Goal: Task Accomplishment & Management: Manage account settings

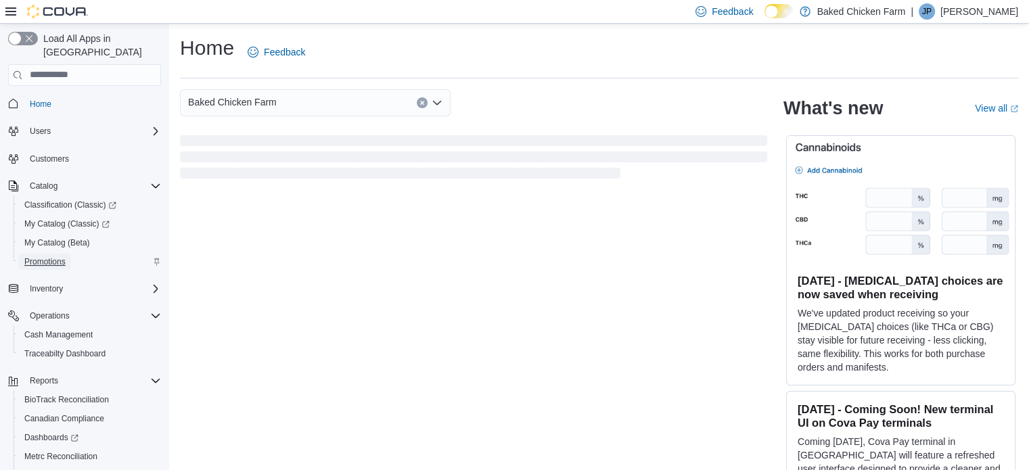
click at [54, 256] on span "Promotions" at bounding box center [44, 261] width 41 height 11
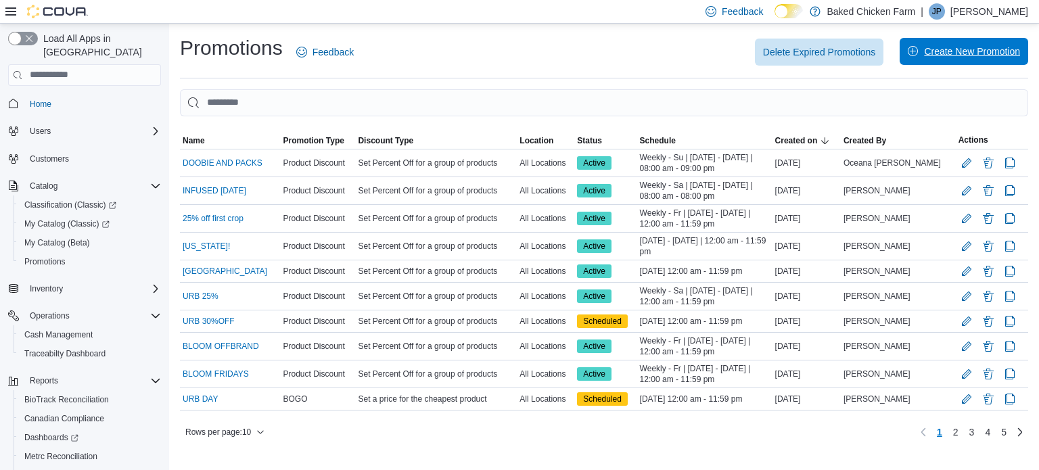
click at [932, 56] on span "Create New Promotion" at bounding box center [972, 52] width 96 height 14
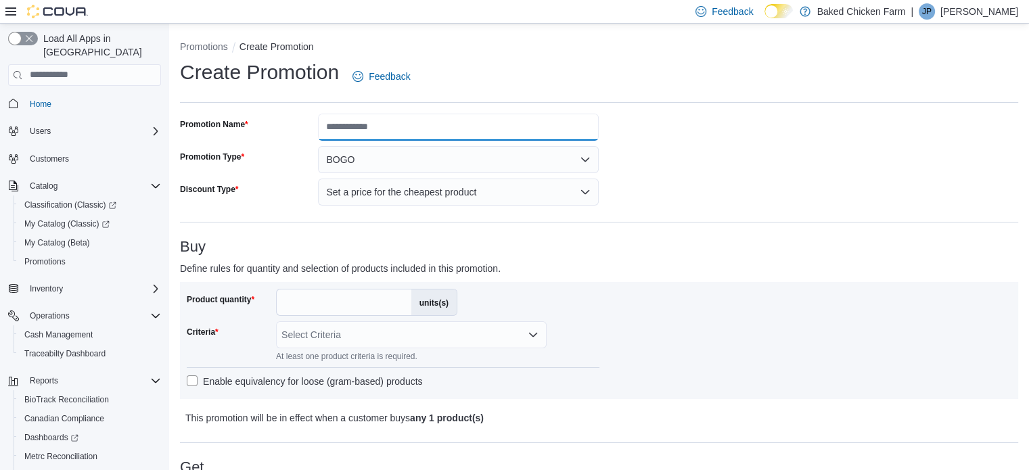
click at [338, 135] on input "Promotion Name" at bounding box center [458, 127] width 281 height 27
type input "**********"
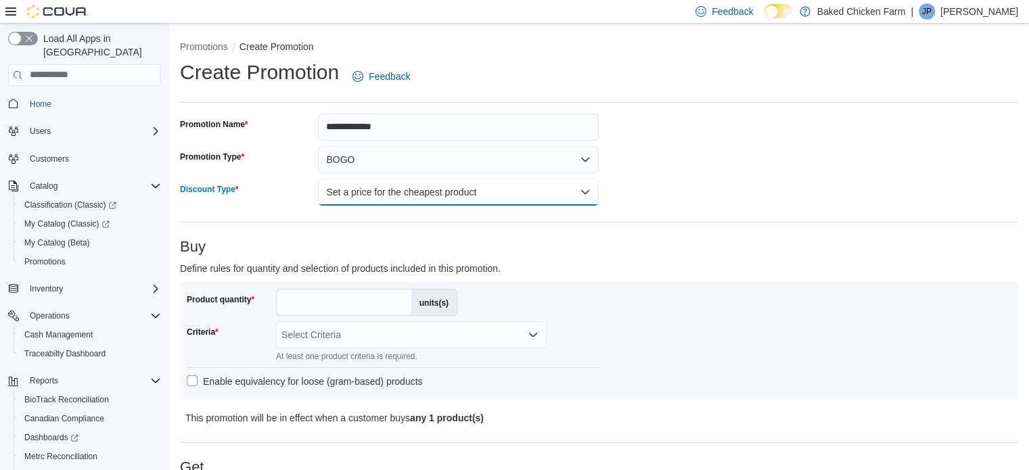
click at [363, 199] on button "Set a price for the cheapest product" at bounding box center [458, 192] width 281 height 27
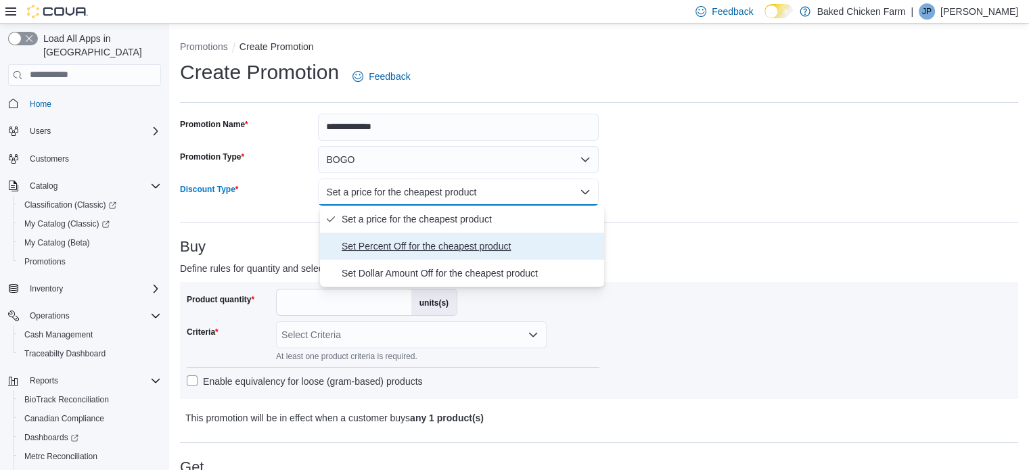
click at [363, 248] on span "Set Percent Off for the cheapest product" at bounding box center [470, 246] width 257 height 16
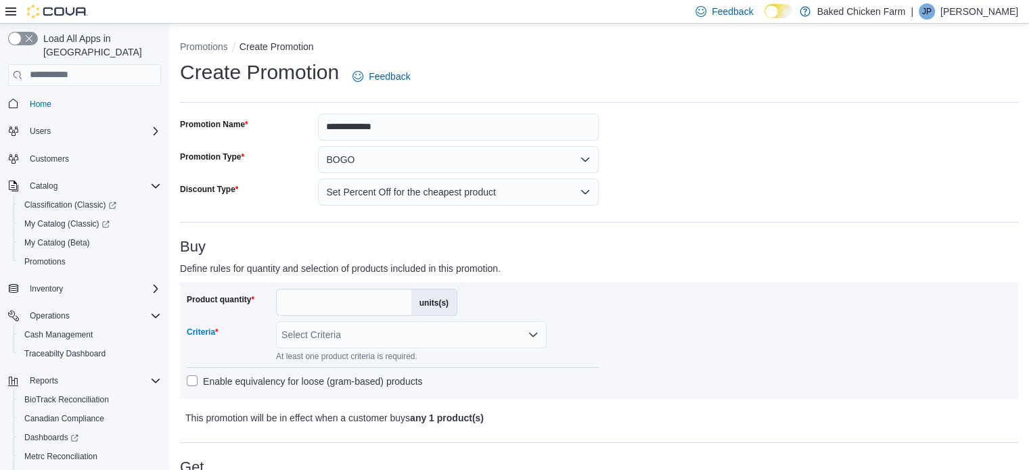
click at [315, 337] on div "Select Criteria" at bounding box center [411, 334] width 271 height 27
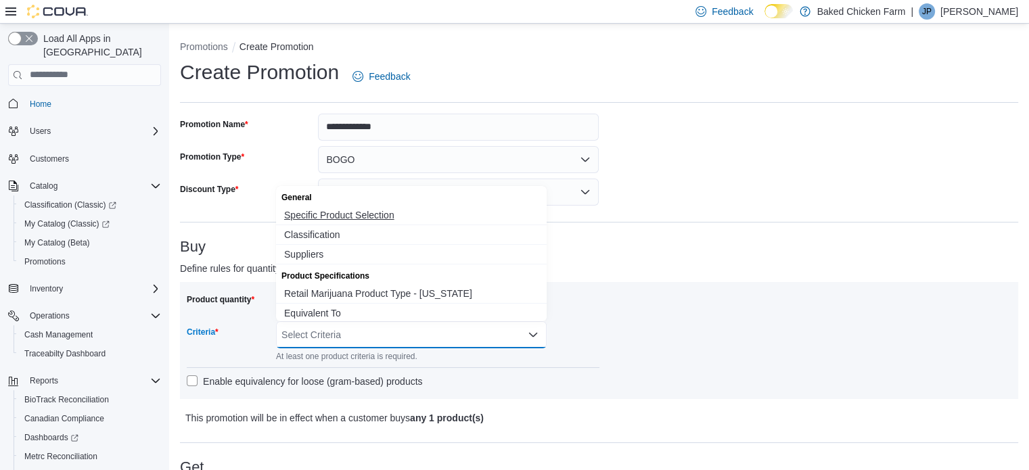
click at [318, 209] on span "Specific Product Selection" at bounding box center [411, 215] width 254 height 14
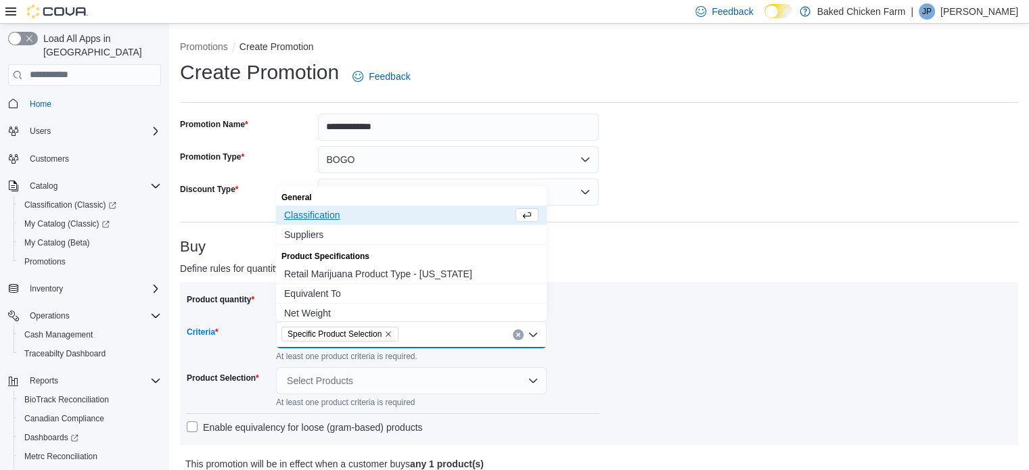
click at [234, 299] on label "Product quantity" at bounding box center [221, 299] width 68 height 11
click at [277, 299] on input "*" at bounding box center [344, 303] width 135 height 26
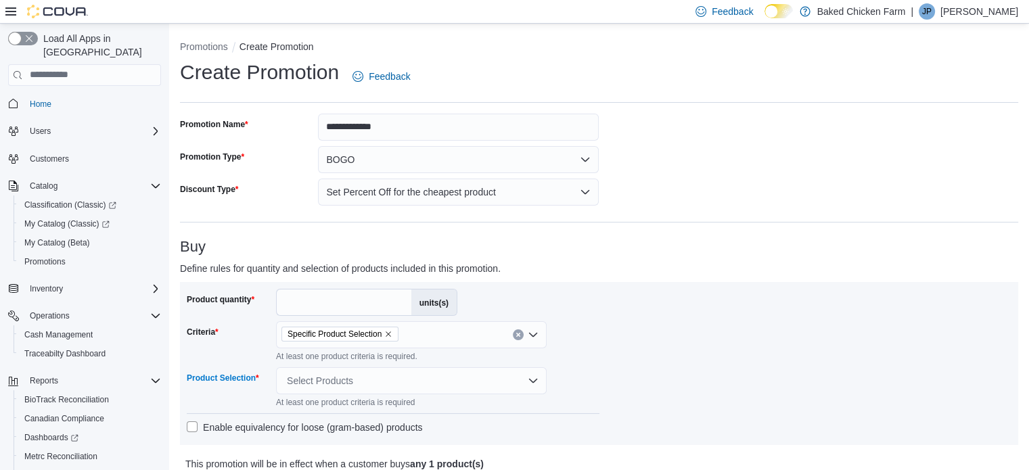
click at [300, 384] on div "Select Products" at bounding box center [411, 380] width 271 height 27
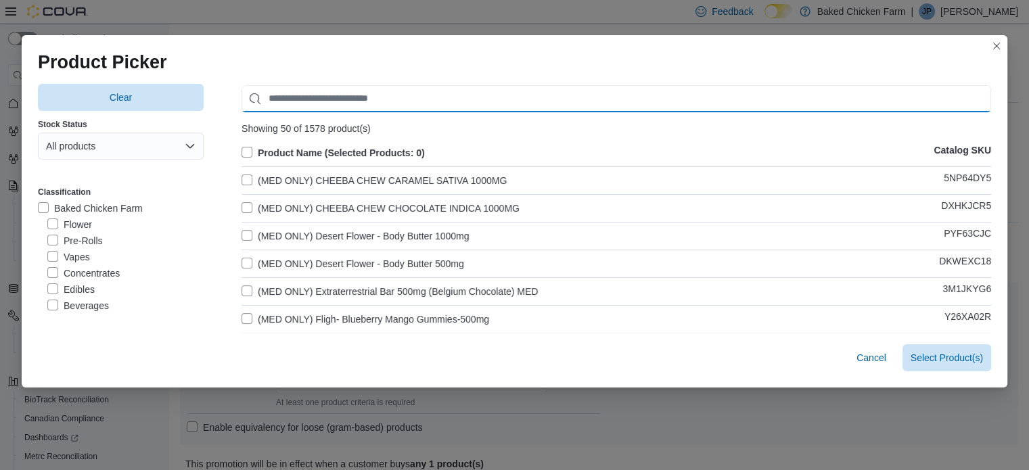
click at [358, 105] on input "Use aria labels when no actual label is in use" at bounding box center [617, 98] width 750 height 27
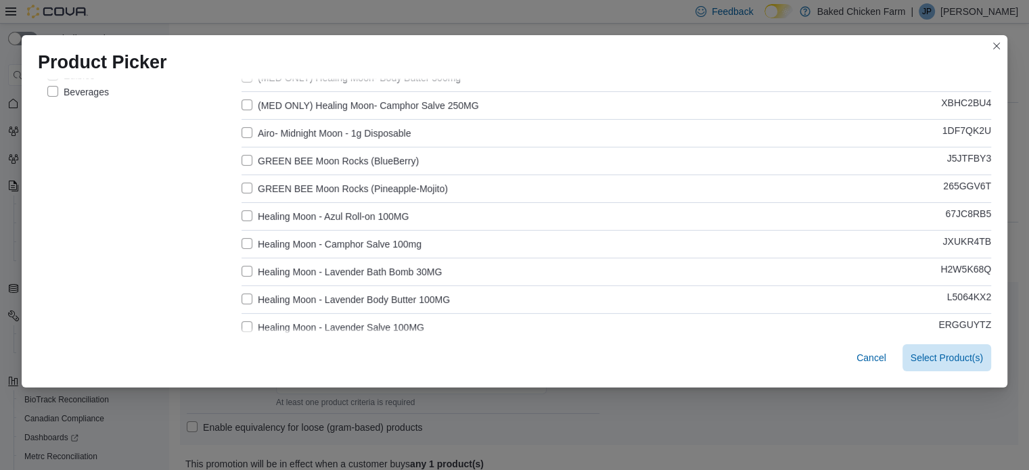
scroll to position [207, 0]
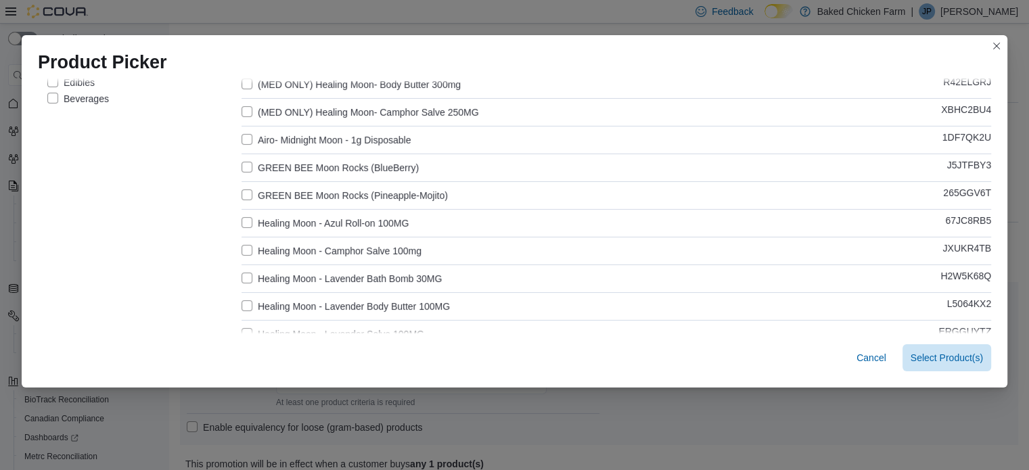
type input "****"
click at [242, 163] on label "GREEN BEE Moon Rocks (BlueBerry)" at bounding box center [330, 168] width 177 height 16
click at [242, 194] on label "GREEN BEE Moon Rocks (Pineapple-Mojito)" at bounding box center [345, 195] width 206 height 16
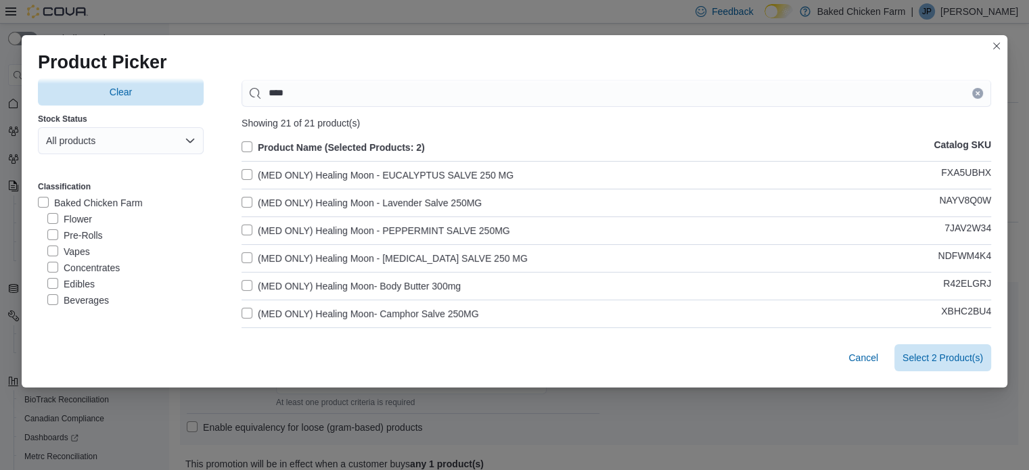
scroll to position [0, 0]
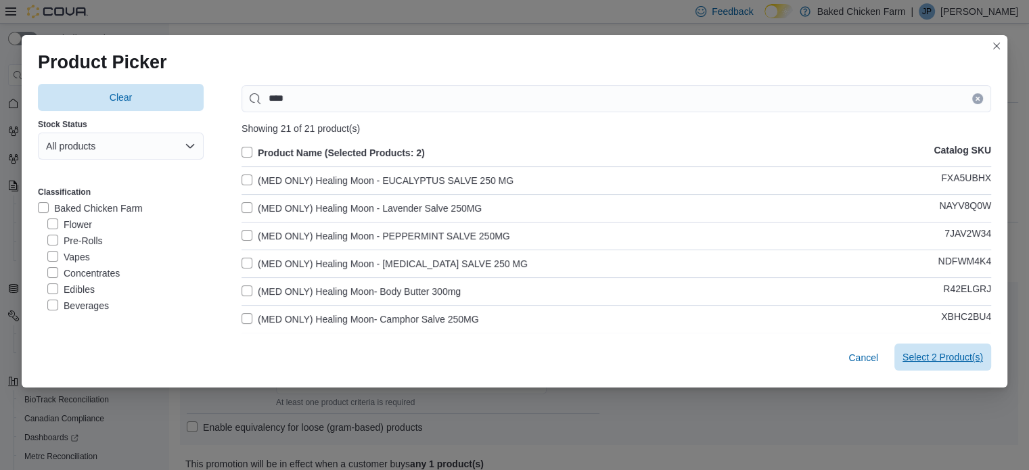
click at [937, 352] on span "Select 2 Product(s)" at bounding box center [942, 357] width 81 height 14
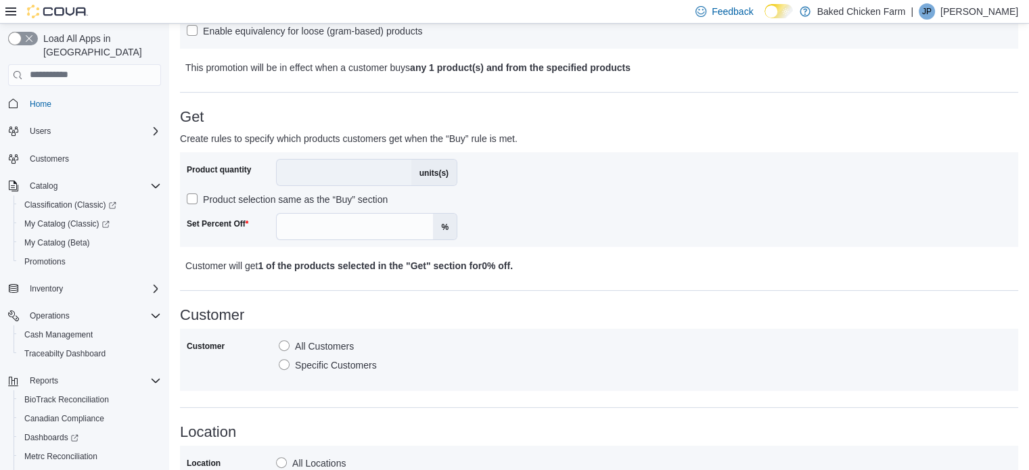
scroll to position [390, 0]
click at [338, 216] on input "Set Percent Off" at bounding box center [355, 225] width 156 height 26
type input "**"
click at [547, 368] on div "Customer All Customers Specific Customers" at bounding box center [599, 358] width 825 height 49
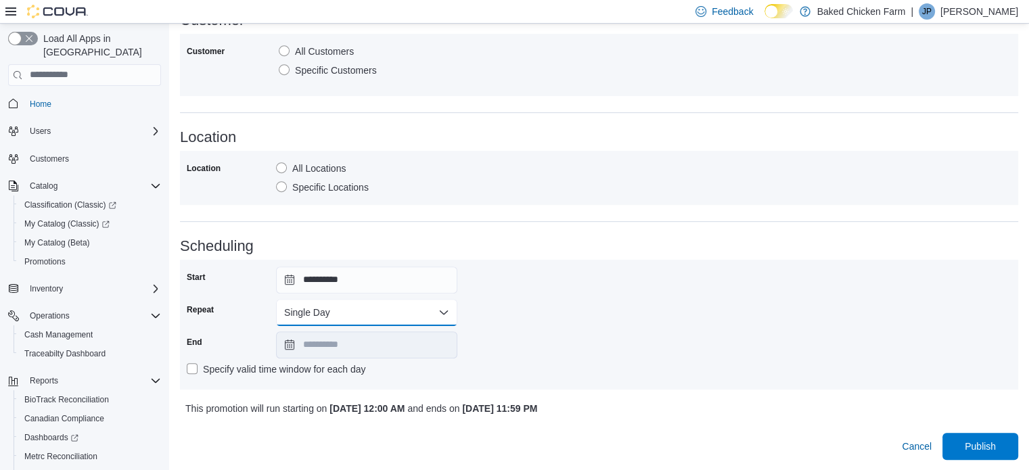
click at [352, 305] on button "Single Day" at bounding box center [366, 312] width 181 height 27
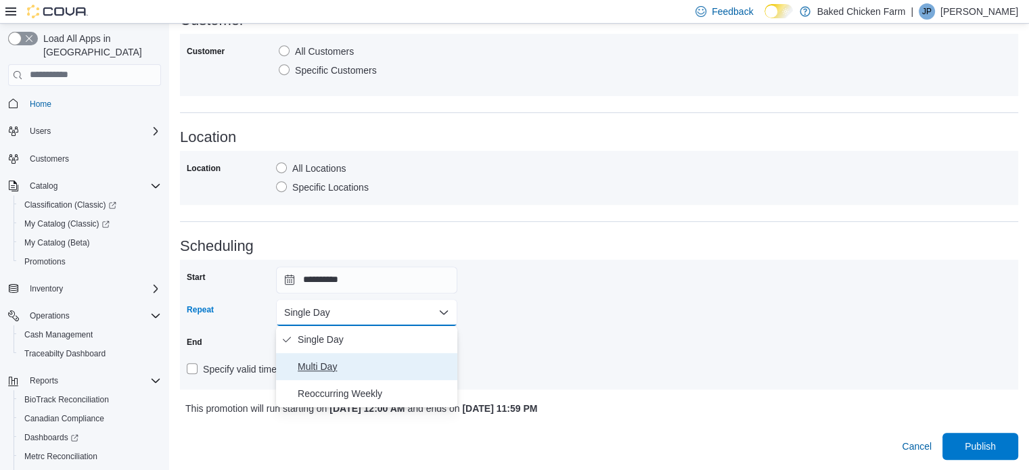
click at [336, 367] on span "Multi Day" at bounding box center [375, 367] width 154 height 16
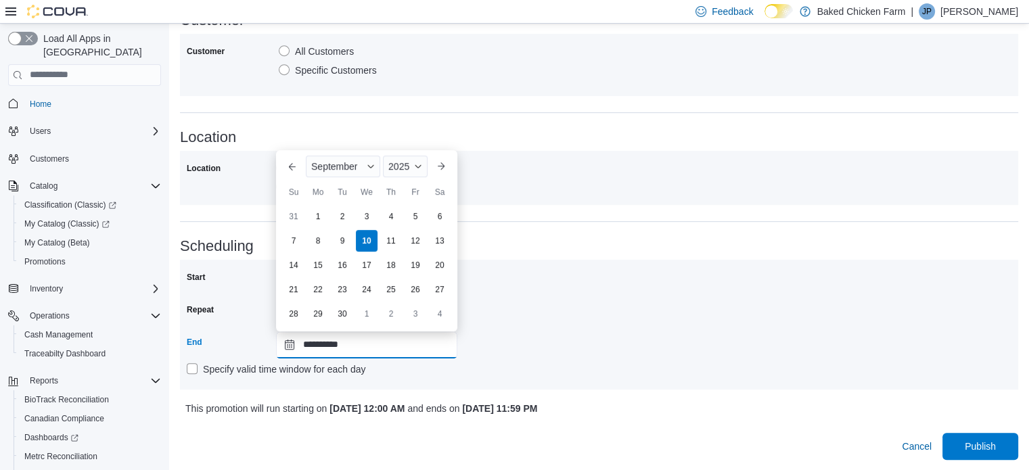
click at [366, 354] on input "**********" at bounding box center [366, 344] width 181 height 27
click at [347, 316] on div "30" at bounding box center [342, 314] width 24 height 24
type input "**********"
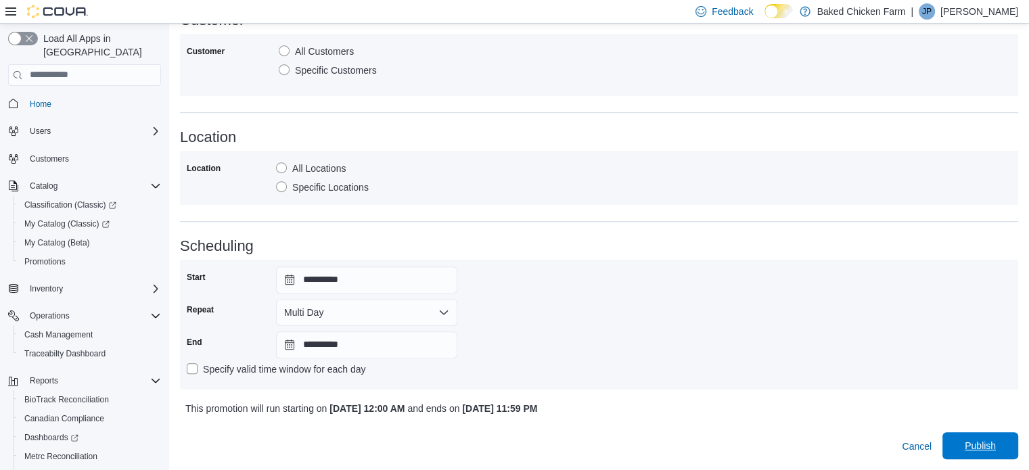
click at [994, 451] on span "Publish" at bounding box center [980, 446] width 31 height 14
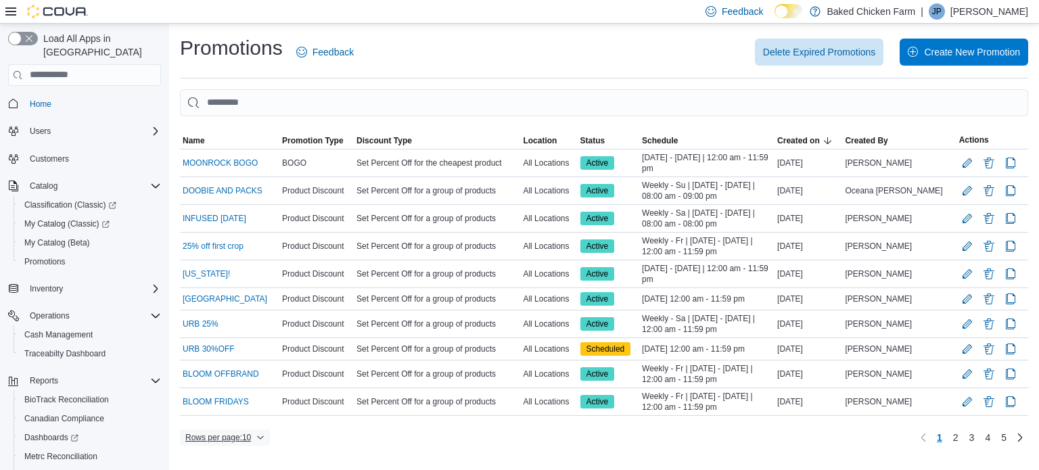
click at [256, 435] on span "Rows per page : 10" at bounding box center [224, 438] width 79 height 16
click at [239, 405] on span "50 rows" at bounding box center [242, 407] width 43 height 11
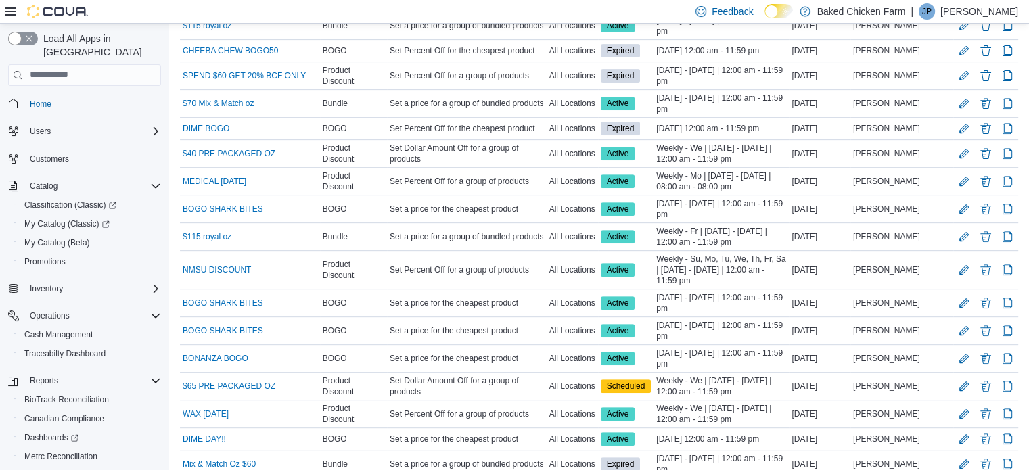
scroll to position [547, 0]
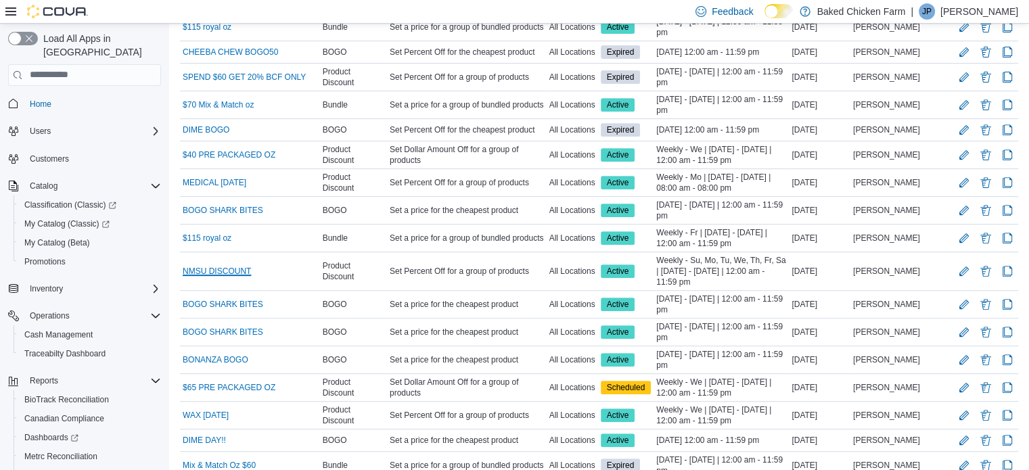
click at [210, 266] on link "NMSU DISCOUNT" at bounding box center [217, 271] width 68 height 11
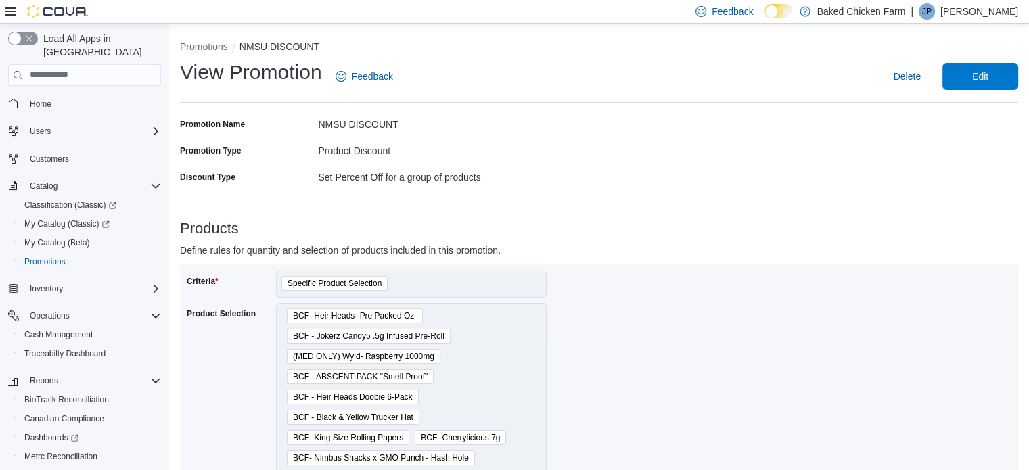
click at [988, 70] on span "Edit" at bounding box center [980, 76] width 16 height 14
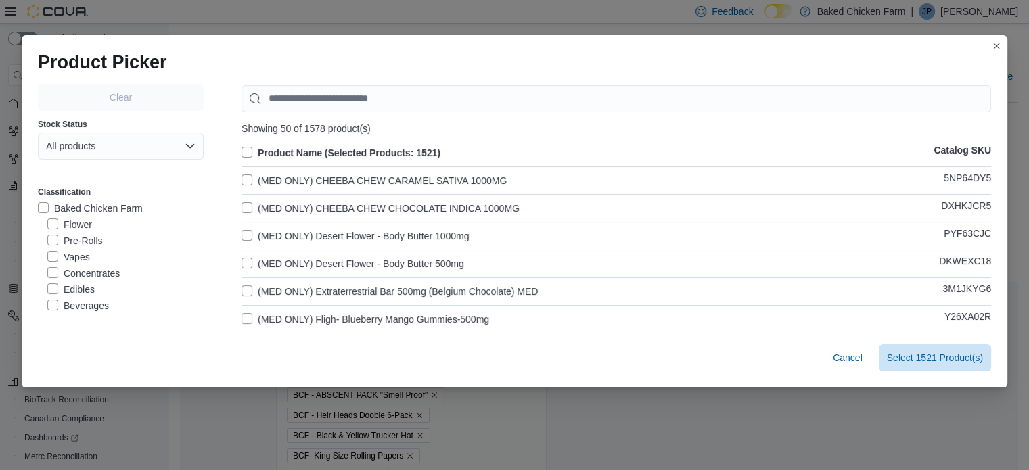
click at [242, 151] on label "Product Name (Selected Products: 1521)" at bounding box center [341, 153] width 199 height 16
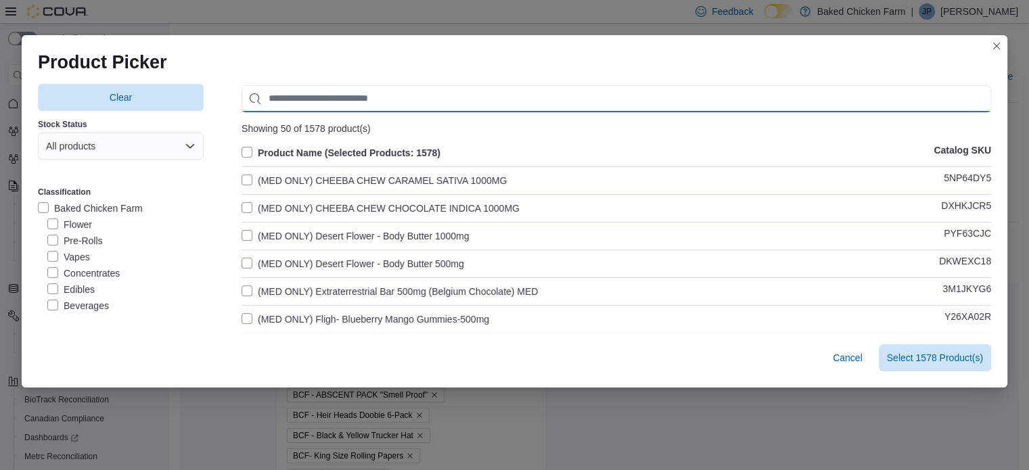
click at [292, 98] on input "Use aria labels when no actual label is in use" at bounding box center [617, 98] width 750 height 27
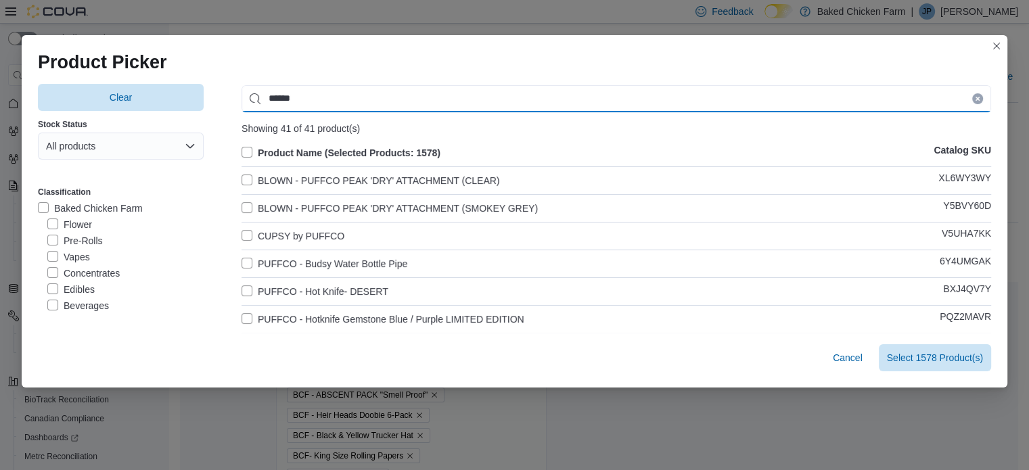
type input "******"
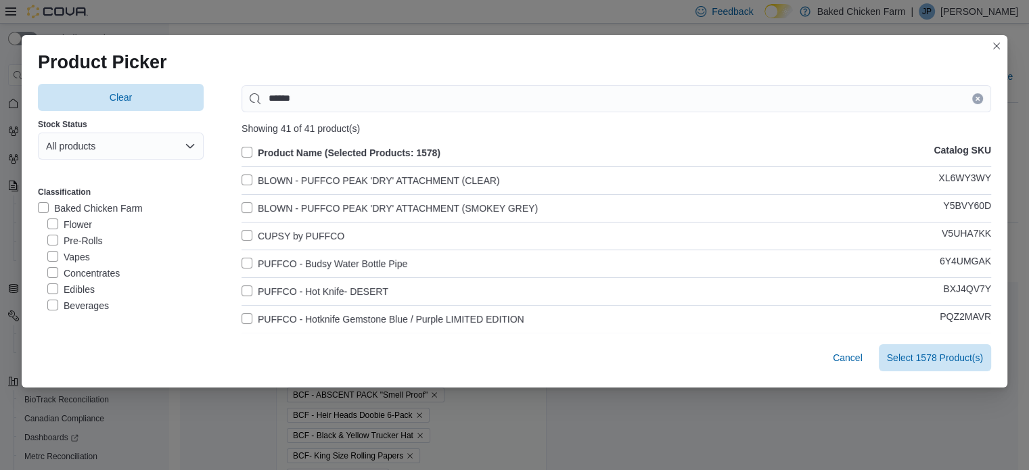
click at [244, 175] on label "BLOWN - PUFFCO PEAK 'DRY' ATTACHMENT (CLEAR)" at bounding box center [371, 181] width 258 height 16
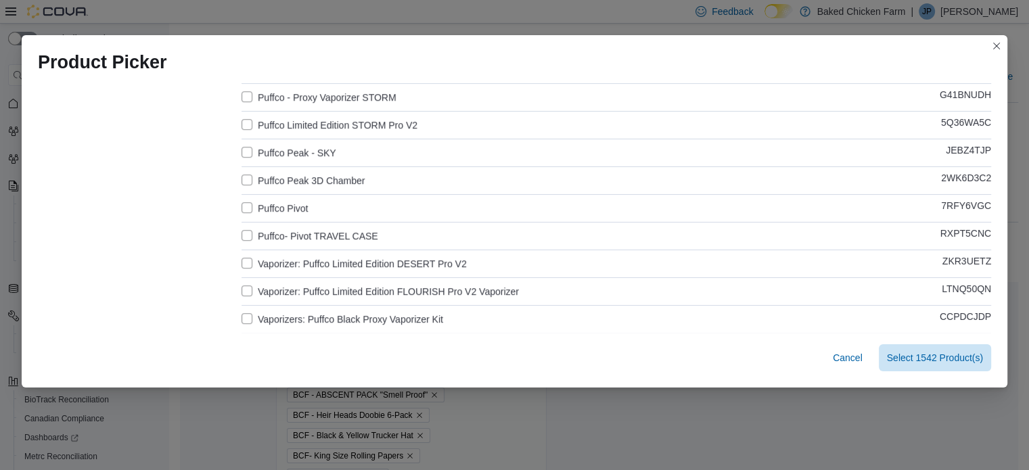
scroll to position [971, 0]
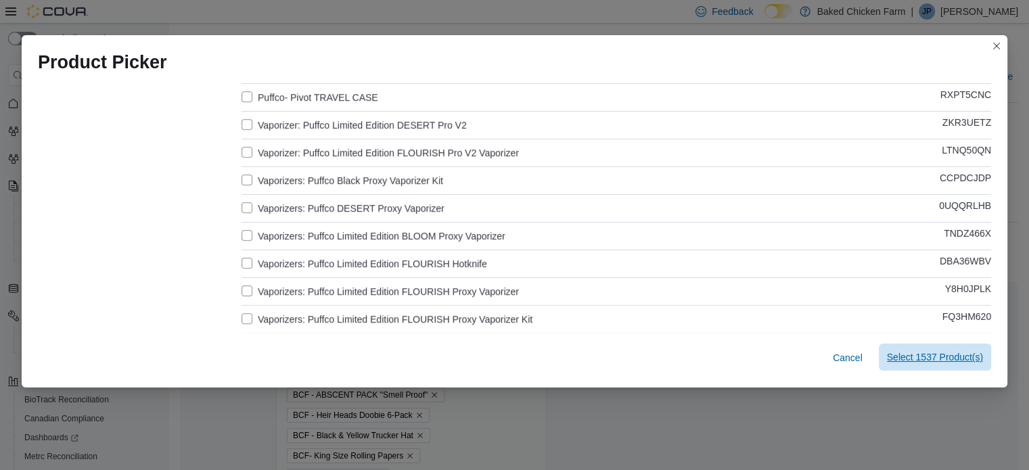
click at [966, 352] on span "Select 1537 Product(s)" at bounding box center [935, 357] width 96 height 14
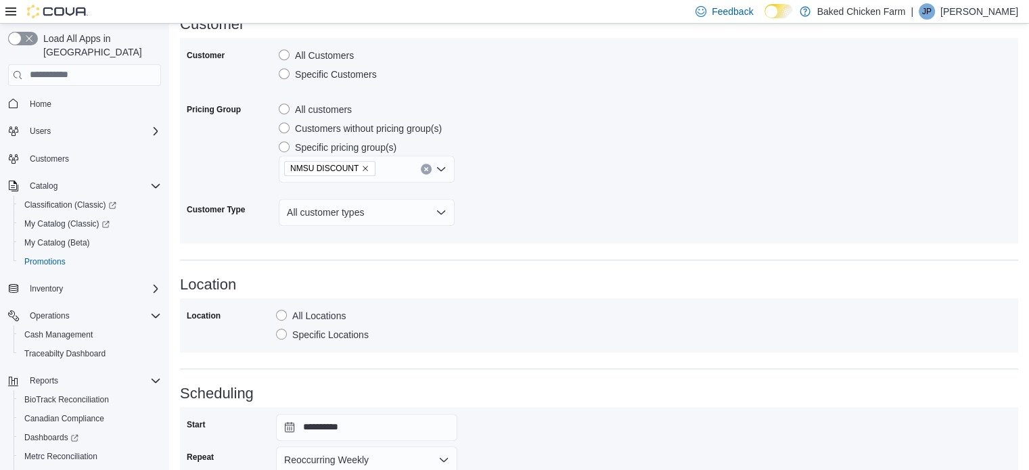
scroll to position [933, 0]
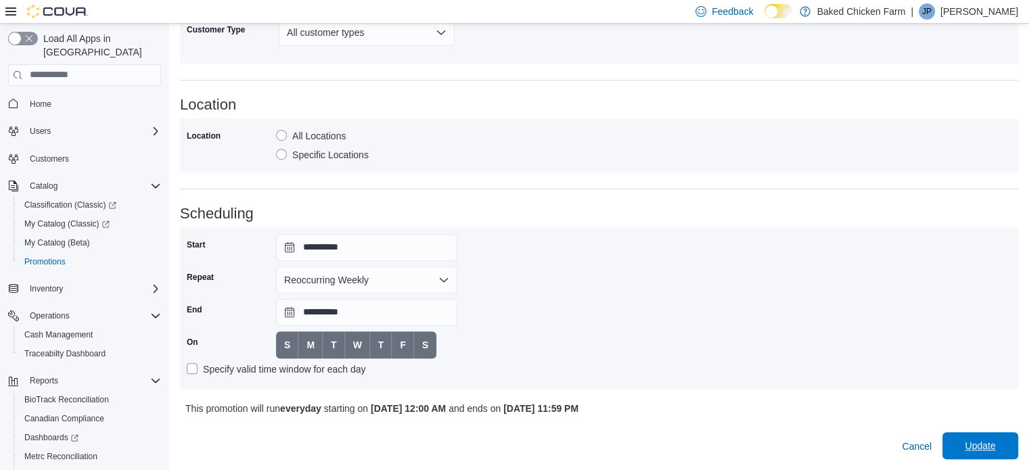
click at [963, 444] on span "Update" at bounding box center [981, 445] width 60 height 27
click at [406, 278] on button "Reoccurring Weekly" at bounding box center [366, 280] width 181 height 27
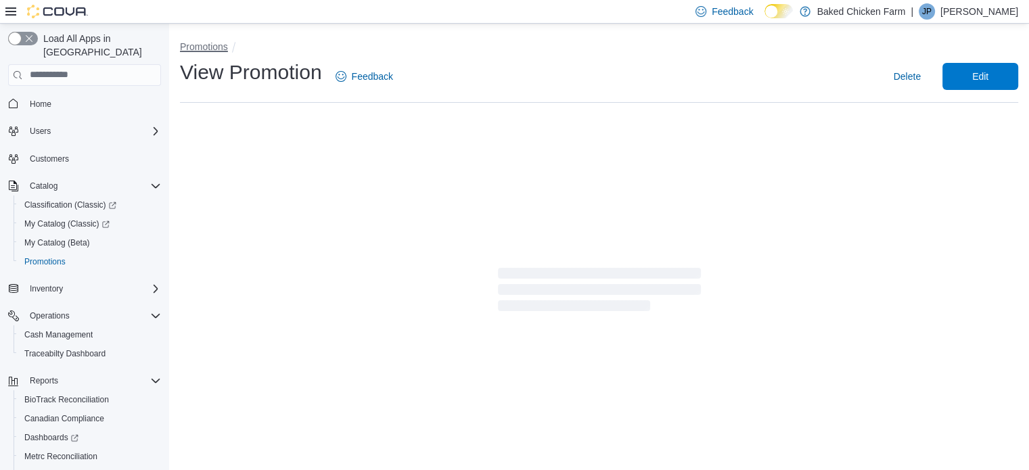
click at [192, 45] on button "Promotions" at bounding box center [204, 46] width 48 height 11
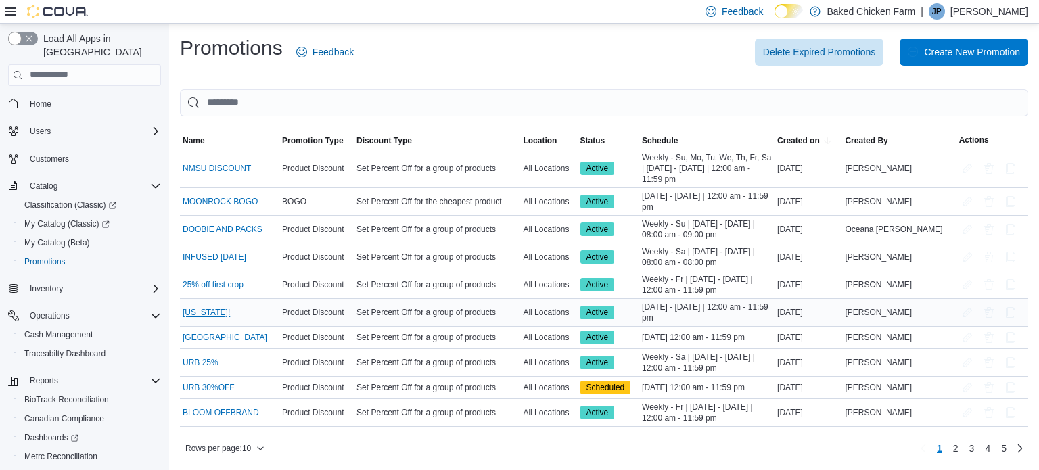
click at [209, 315] on link "TEXAS!" at bounding box center [206, 312] width 47 height 11
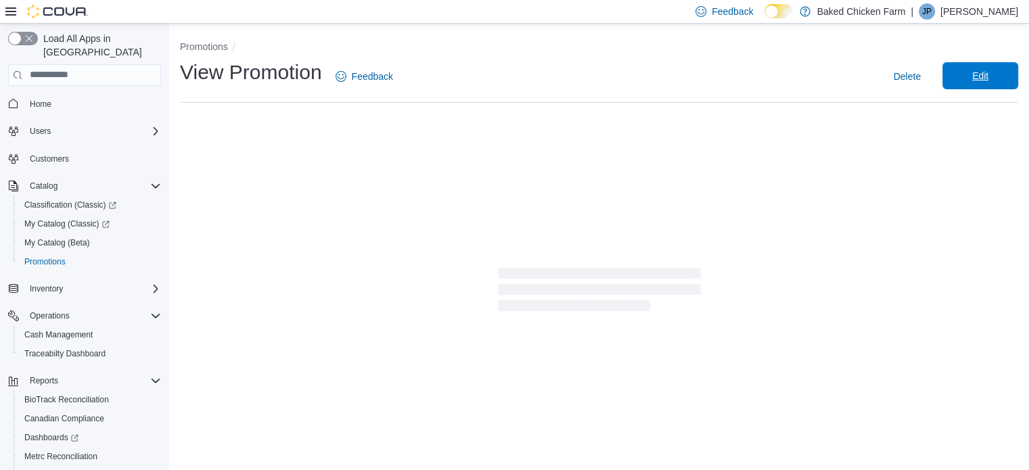
click at [988, 73] on span "Edit" at bounding box center [980, 76] width 16 height 14
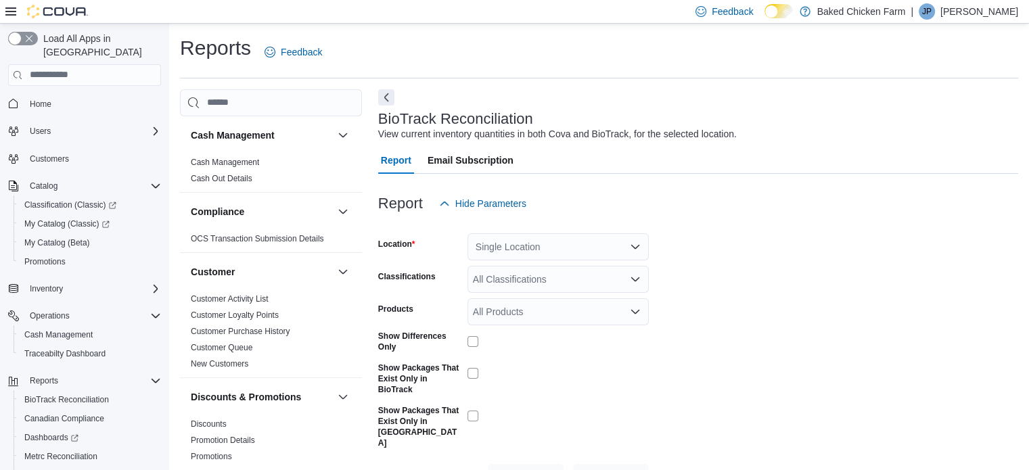
scroll to position [26, 0]
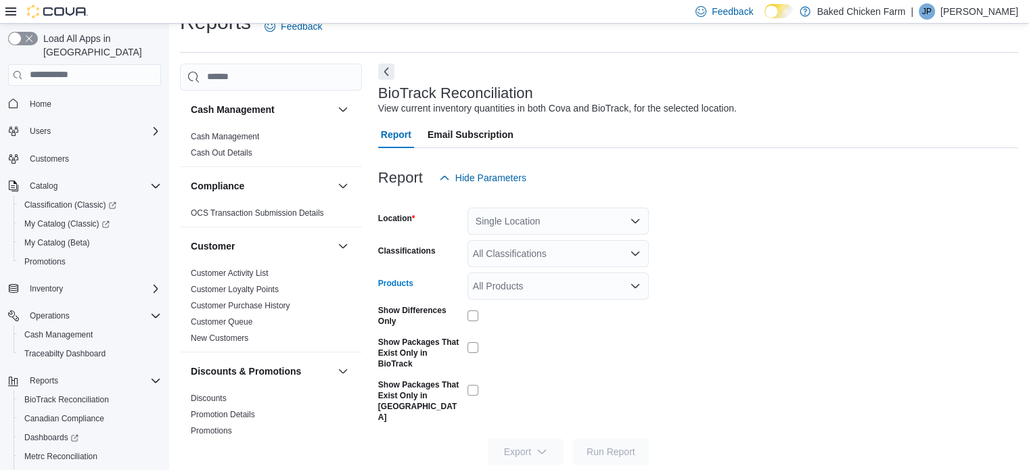
click at [529, 292] on div "All Products" at bounding box center [557, 286] width 181 height 27
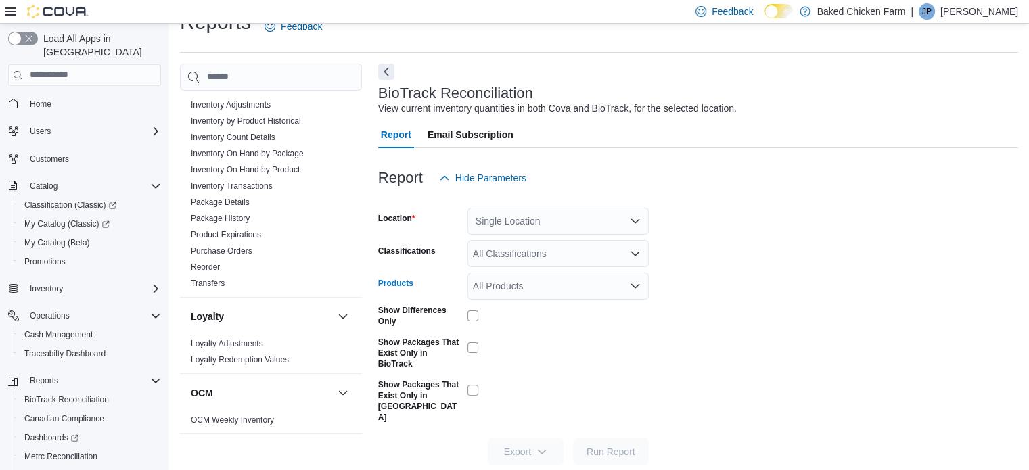
scroll to position [465, 0]
click at [236, 212] on link "Package History" at bounding box center [220, 216] width 59 height 9
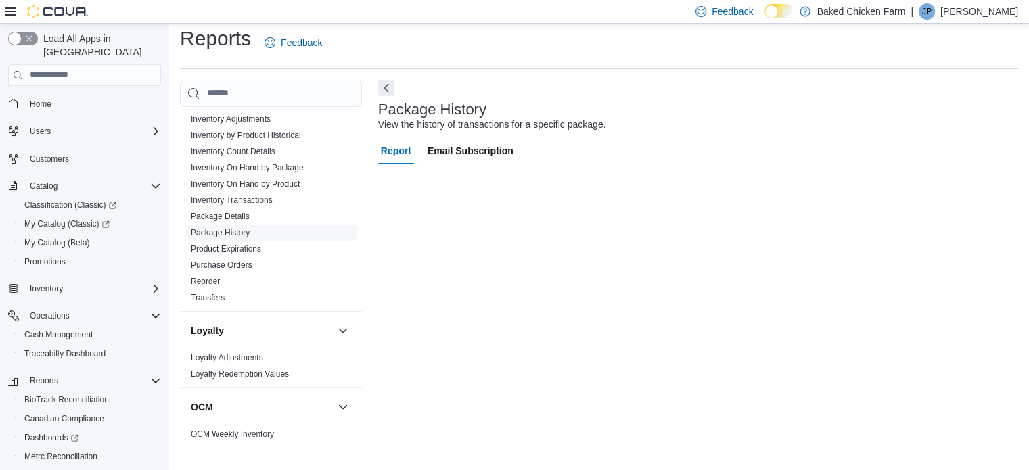
scroll to position [9, 0]
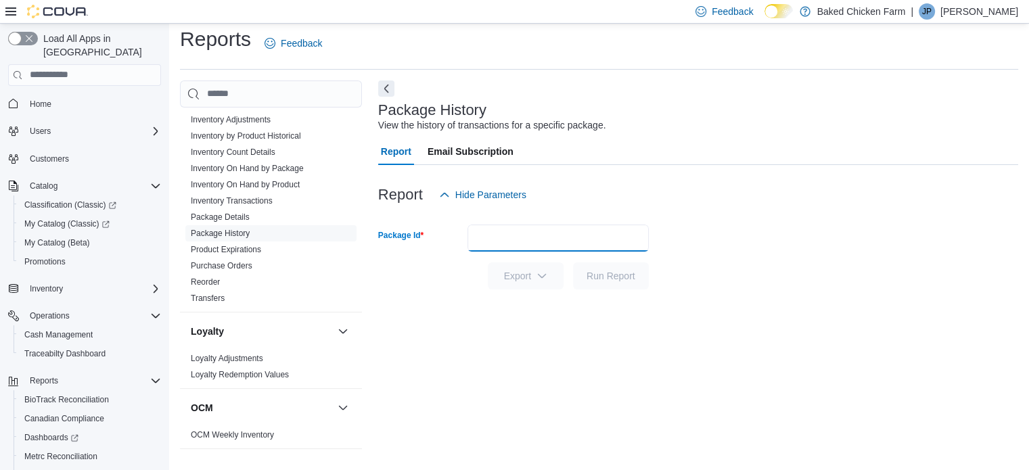
click at [530, 235] on input "Package Id" at bounding box center [557, 238] width 181 height 27
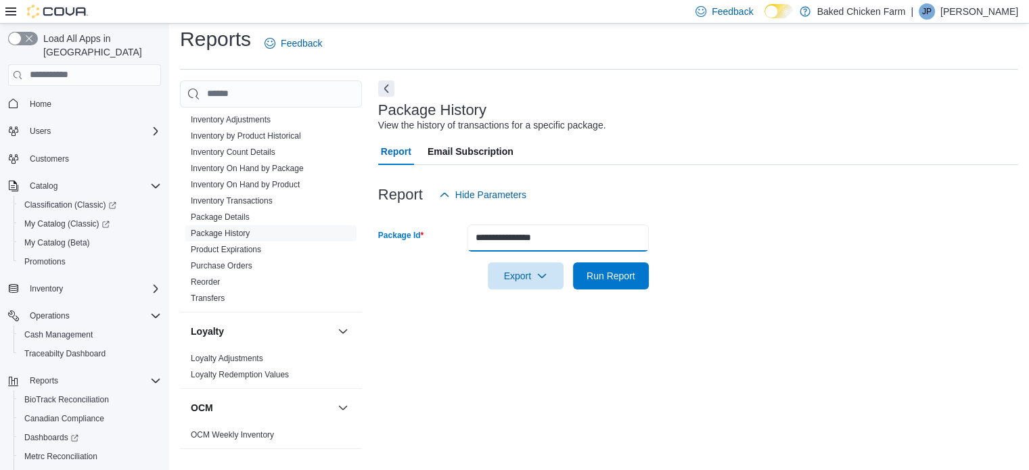
type input "**********"
click at [573, 262] on button "Run Report" at bounding box center [611, 275] width 76 height 27
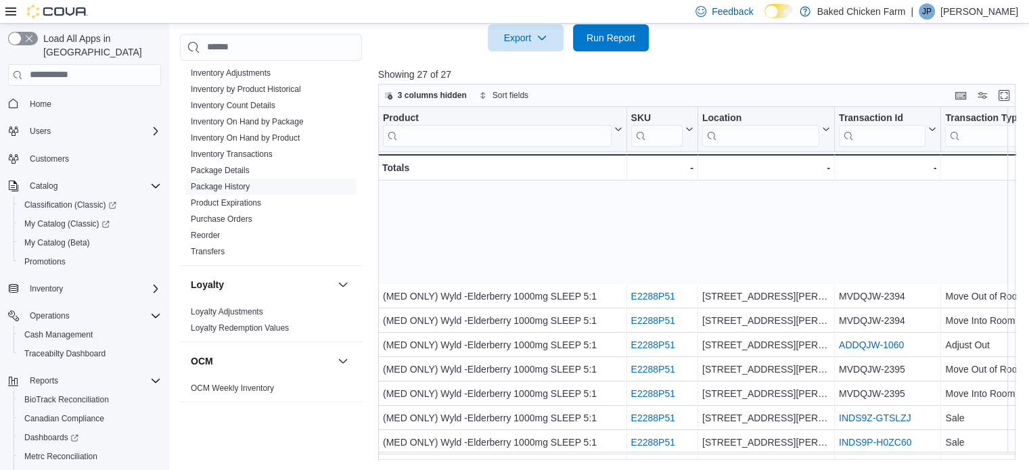
scroll to position [385, 0]
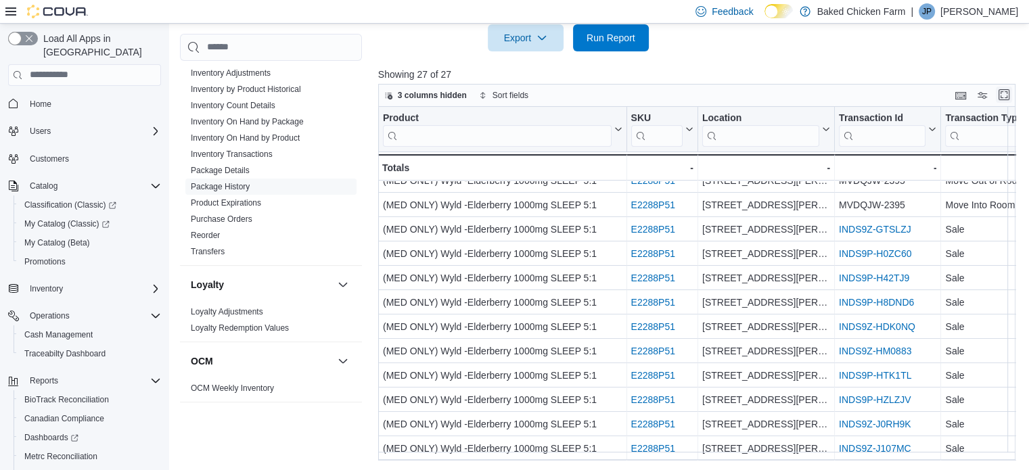
click at [1007, 98] on button "Enter fullscreen" at bounding box center [1004, 95] width 16 height 16
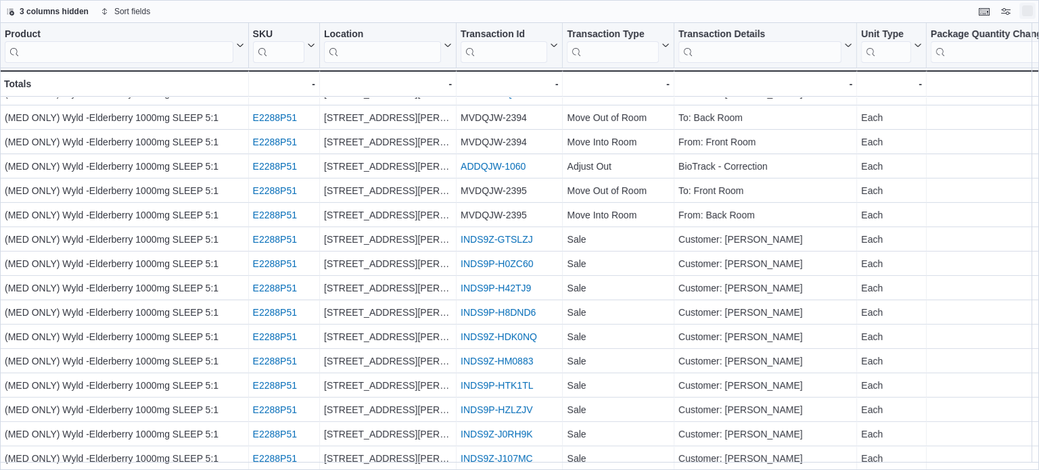
scroll to position [291, 0]
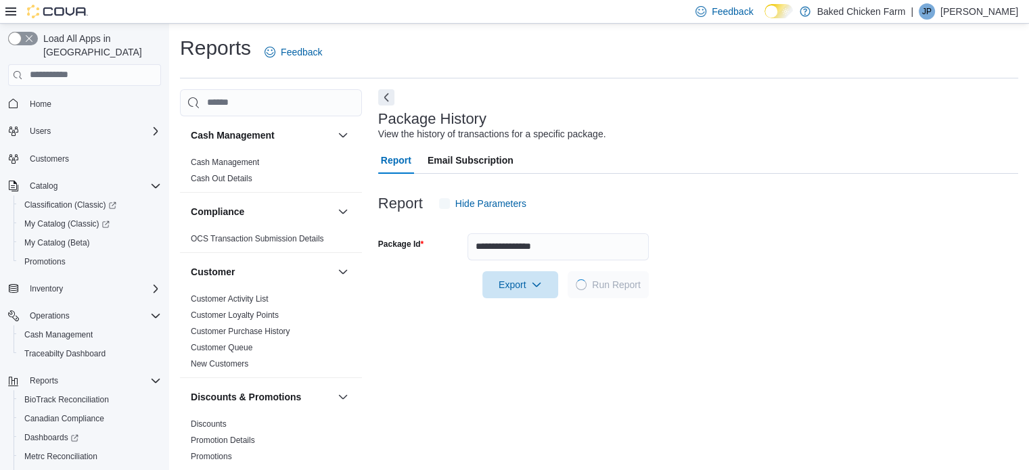
scroll to position [9, 0]
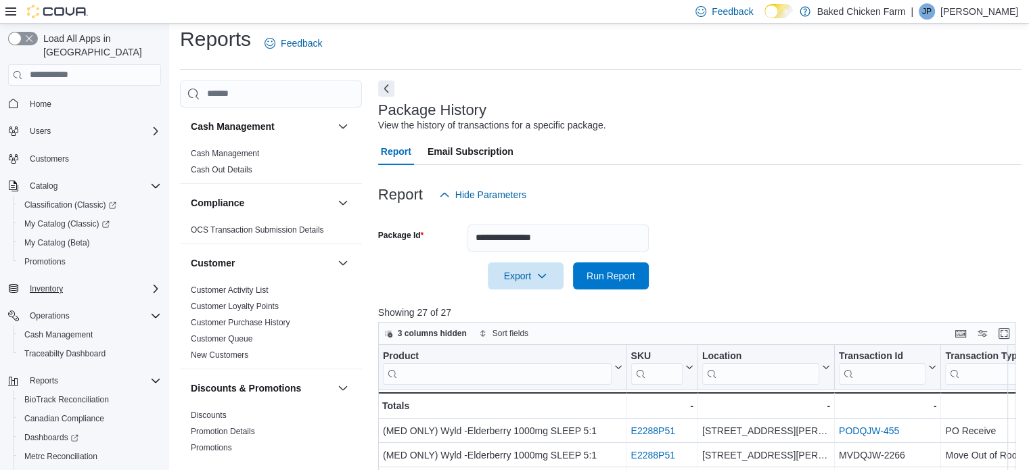
click at [150, 283] on icon "Complex example" at bounding box center [155, 288] width 11 height 11
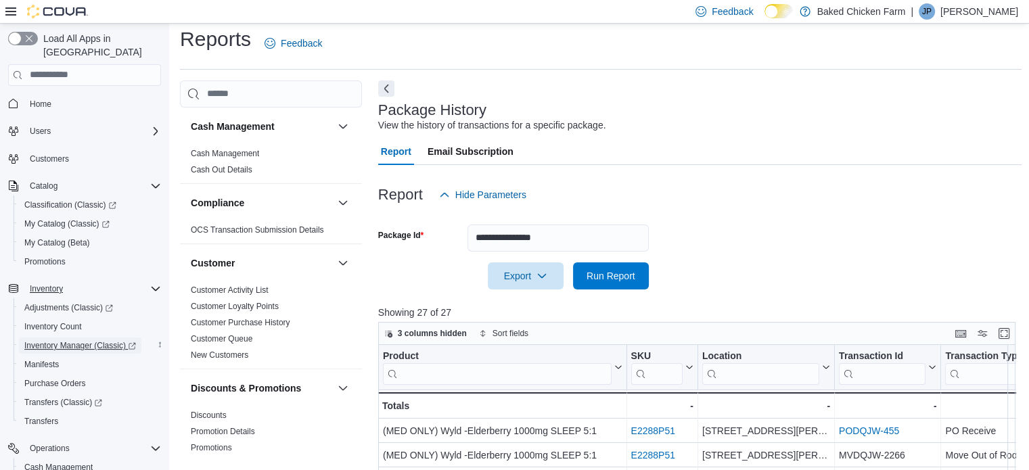
click at [57, 340] on span "Inventory Manager (Classic)" at bounding box center [80, 345] width 112 height 11
